Goal: Transaction & Acquisition: Purchase product/service

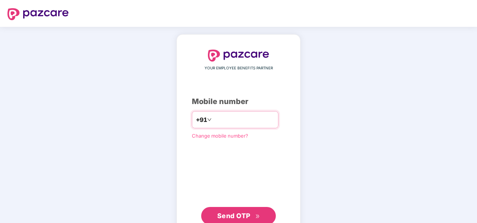
type input "**********"
click at [242, 215] on span "Send OTP" at bounding box center [233, 216] width 33 height 8
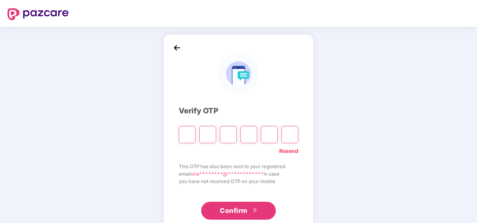
type input "*"
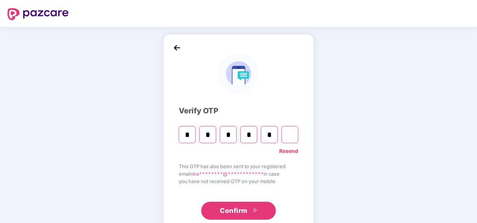
type input "*"
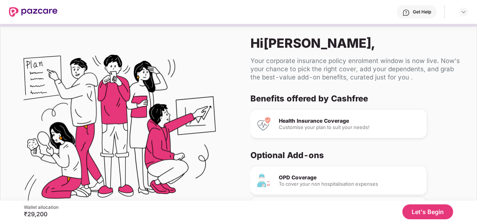
click at [187, 118] on img at bounding box center [120, 131] width 192 height 192
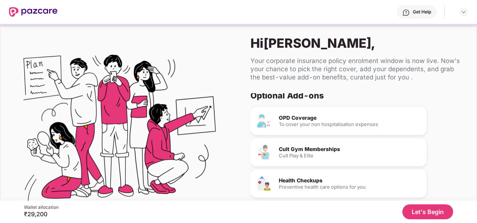
scroll to position [68, 0]
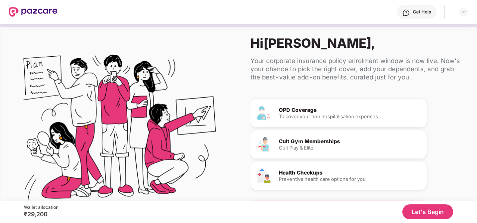
click at [436, 141] on div "OPD Coverage To cover your non hospitalisation expenses Cult Gym Memberships Cu…" at bounding box center [355, 157] width 208 height 116
click at [436, 209] on button "Let's Begin" at bounding box center [427, 212] width 51 height 15
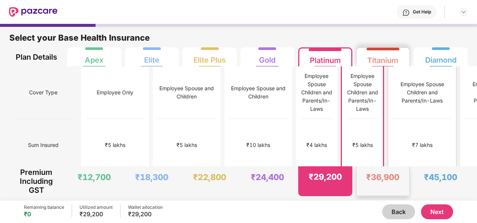
click at [395, 119] on div "₹7 lakhs" at bounding box center [422, 145] width 58 height 53
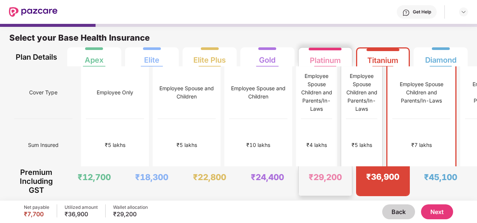
click at [346, 119] on div "₹5 lakhs" at bounding box center [361, 145] width 31 height 53
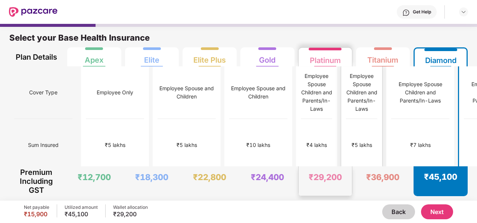
click at [346, 126] on div "₹5 lakhs" at bounding box center [361, 145] width 31 height 53
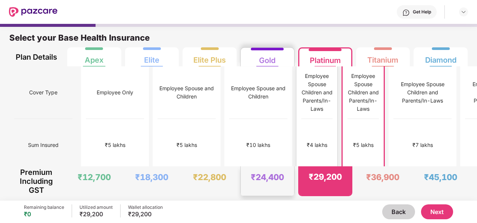
click at [301, 119] on div "₹4 lakhs" at bounding box center [316, 145] width 31 height 53
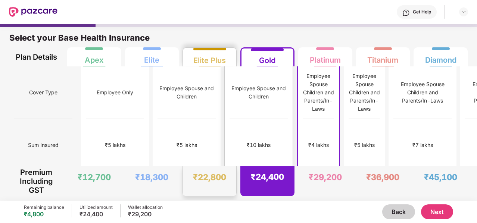
click at [230, 123] on div "₹10 lakhs" at bounding box center [259, 145] width 58 height 53
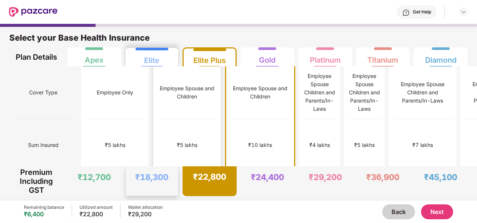
click at [166, 122] on div "₹5 lakhs" at bounding box center [187, 145] width 58 height 53
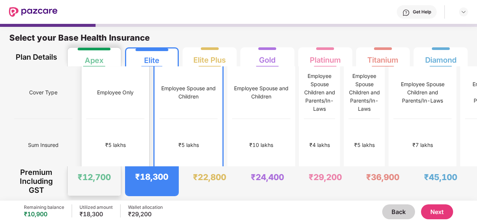
click at [108, 123] on div "₹5 lakhs" at bounding box center [115, 145] width 58 height 53
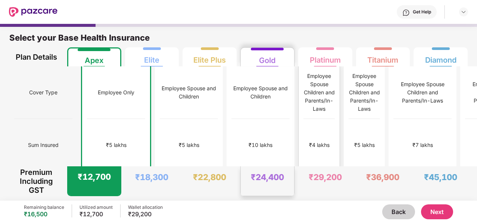
click at [304, 121] on div "₹4 lakhs" at bounding box center [319, 145] width 31 height 53
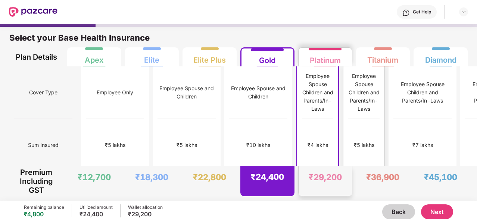
click at [348, 122] on div "₹5 lakhs" at bounding box center [363, 145] width 31 height 53
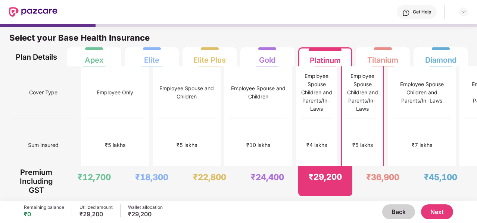
click at [432, 208] on button "Next" at bounding box center [437, 212] width 32 height 15
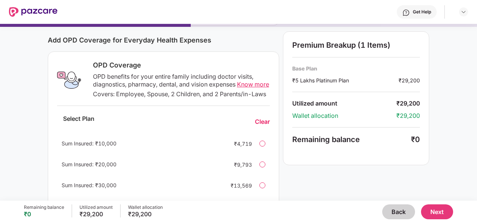
scroll to position [93, 0]
click at [249, 84] on span "Know more" at bounding box center [253, 83] width 32 height 7
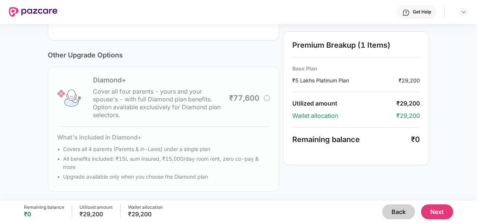
scroll to position [266, 0]
click at [266, 99] on div "Diamond+ Cover all four parents - yours and your spouse's - with full Diamond p…" at bounding box center [163, 128] width 231 height 125
click at [269, 99] on div "Diamond+ Cover all four parents - yours and your spouse's - with full Diamond p…" at bounding box center [163, 128] width 231 height 125
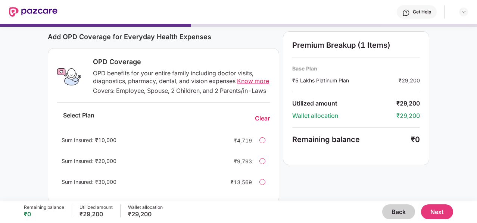
scroll to position [97, 0]
click at [435, 206] on button "Next" at bounding box center [437, 212] width 32 height 15
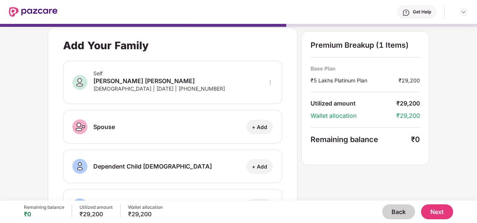
scroll to position [0, 0]
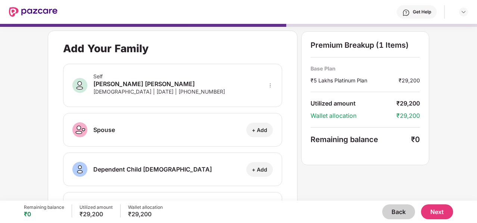
click at [258, 133] on div "+ Add" at bounding box center [259, 130] width 27 height 15
select select "******"
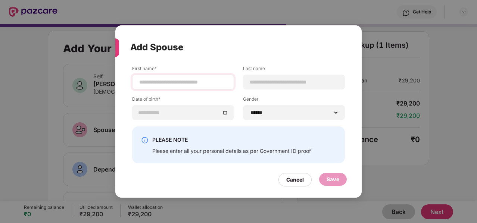
click at [200, 77] on div at bounding box center [183, 82] width 102 height 15
click at [198, 83] on input at bounding box center [183, 82] width 89 height 8
type input "*******"
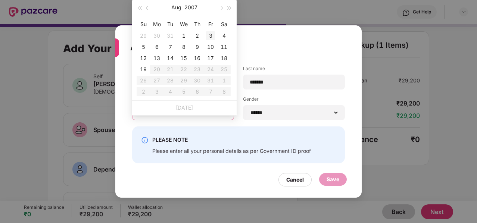
type input "**********"
click at [149, 7] on span "button" at bounding box center [148, 8] width 4 height 4
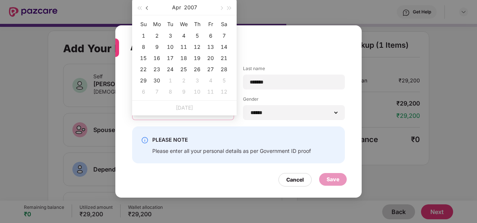
click at [149, 7] on span "button" at bounding box center [148, 8] width 4 height 4
click at [187, 8] on button "2007" at bounding box center [190, 7] width 13 height 15
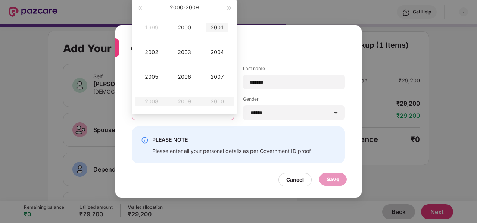
type input "**********"
click at [139, 8] on span "button" at bounding box center [139, 8] width 4 height 4
type input "**********"
click at [186, 75] on div "1996" at bounding box center [184, 76] width 22 height 9
type input "**********"
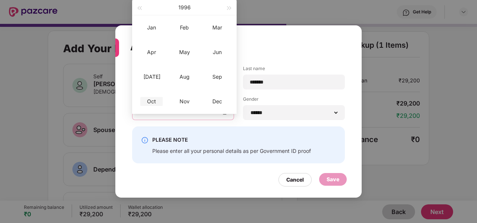
click at [158, 100] on div "Oct" at bounding box center [151, 101] width 22 height 9
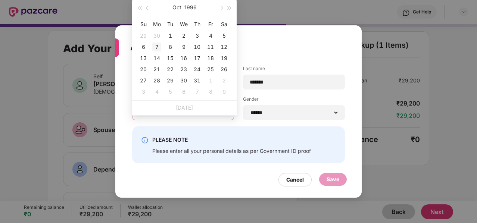
type input "**********"
click at [158, 47] on div "7" at bounding box center [156, 47] width 9 height 9
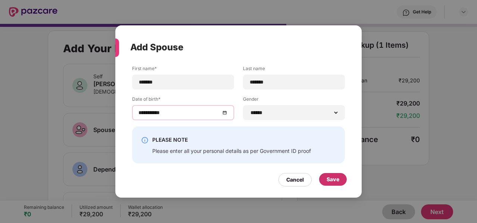
click at [326, 181] on div "Save" at bounding box center [333, 179] width 28 height 13
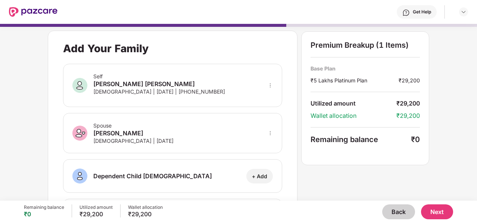
scroll to position [69, 0]
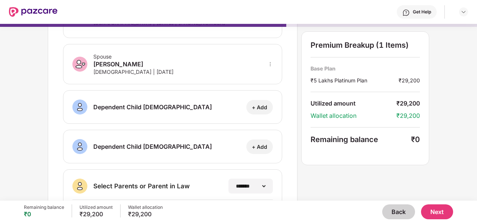
click at [258, 104] on div "+ Add" at bounding box center [259, 107] width 15 height 7
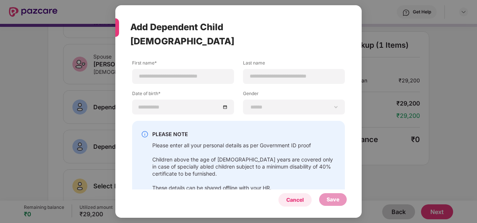
click at [299, 196] on div "Cancel" at bounding box center [295, 200] width 18 height 8
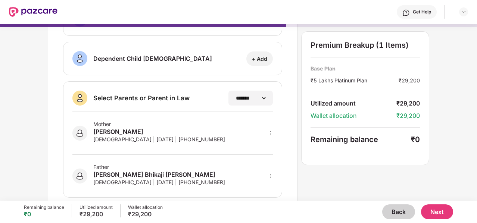
scroll to position [0, 0]
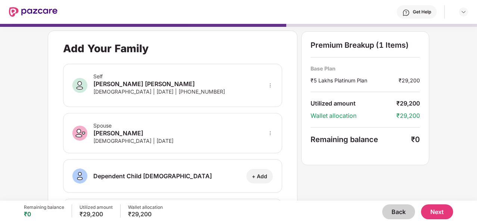
click at [441, 212] on button "Next" at bounding box center [437, 212] width 32 height 15
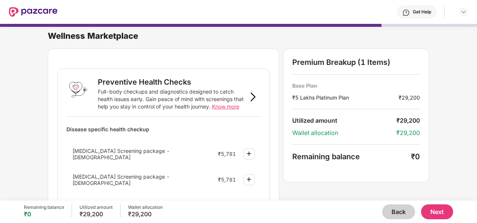
click at [437, 210] on button "Next" at bounding box center [437, 212] width 32 height 15
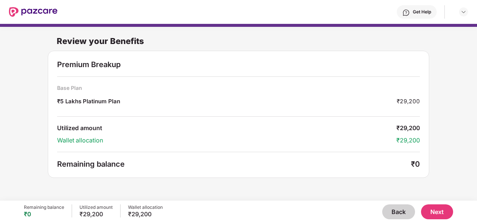
click at [436, 211] on button "Next" at bounding box center [437, 212] width 32 height 15
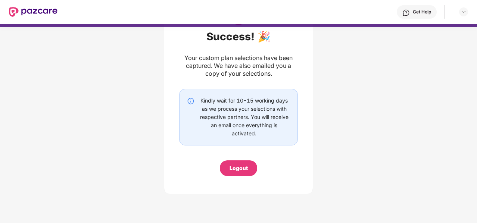
scroll to position [46, 0]
